Goal: Check status: Check status

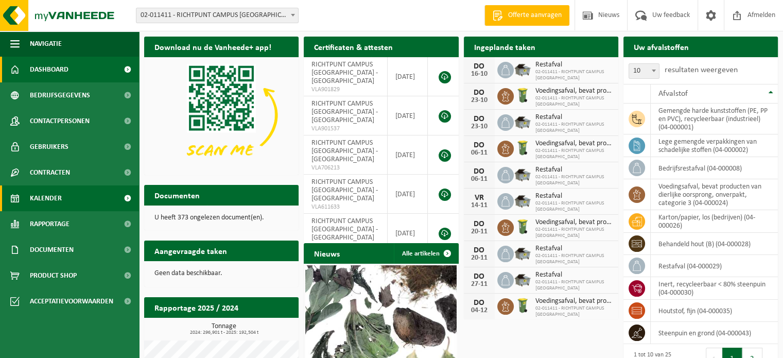
click at [58, 203] on span "Kalender" at bounding box center [46, 198] width 32 height 26
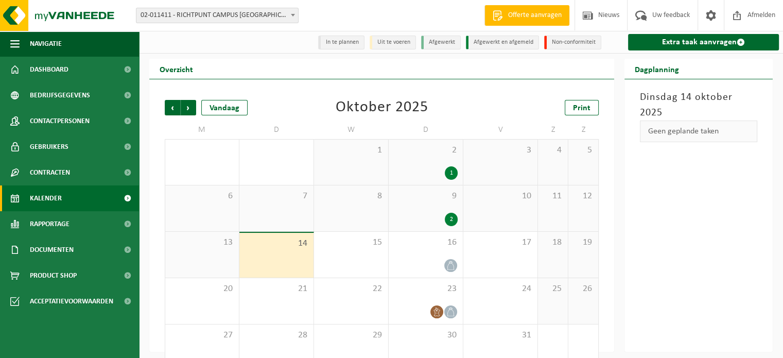
click at [443, 212] on div "9 2" at bounding box center [426, 208] width 74 height 46
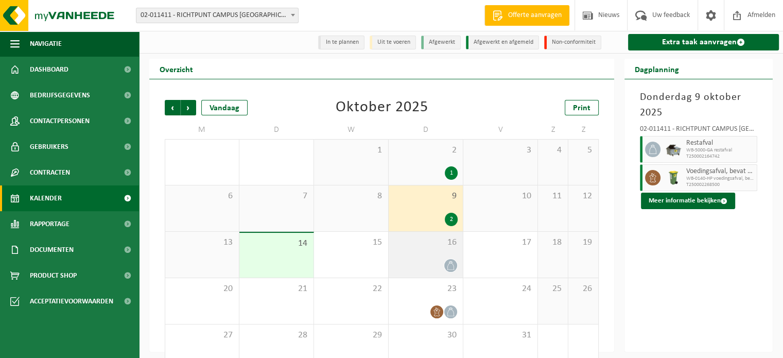
click at [426, 246] on span "16" at bounding box center [426, 242] width 64 height 11
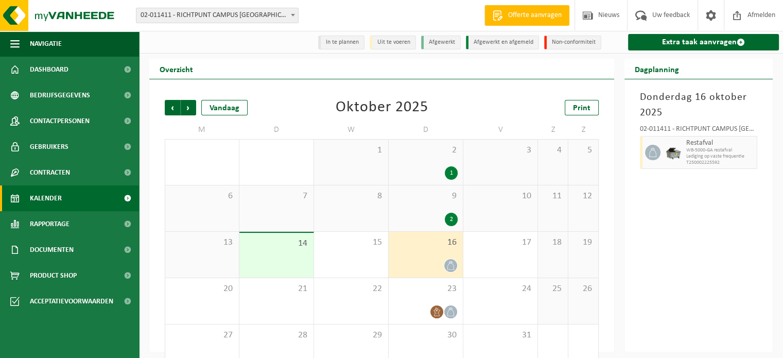
click at [266, 262] on div "14" at bounding box center [276, 255] width 74 height 45
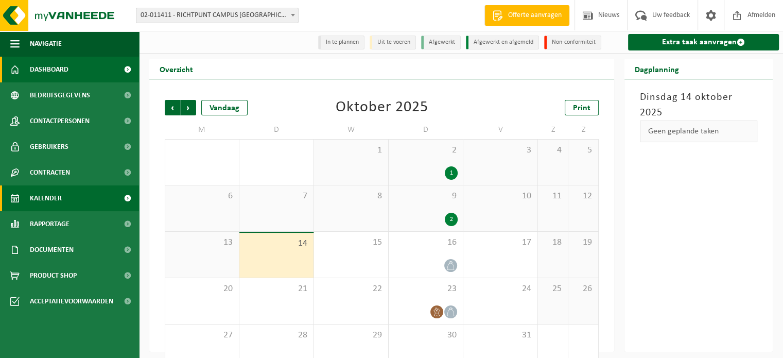
click at [62, 68] on span "Dashboard" at bounding box center [49, 70] width 39 height 26
